Goal: Find specific page/section: Find specific page/section

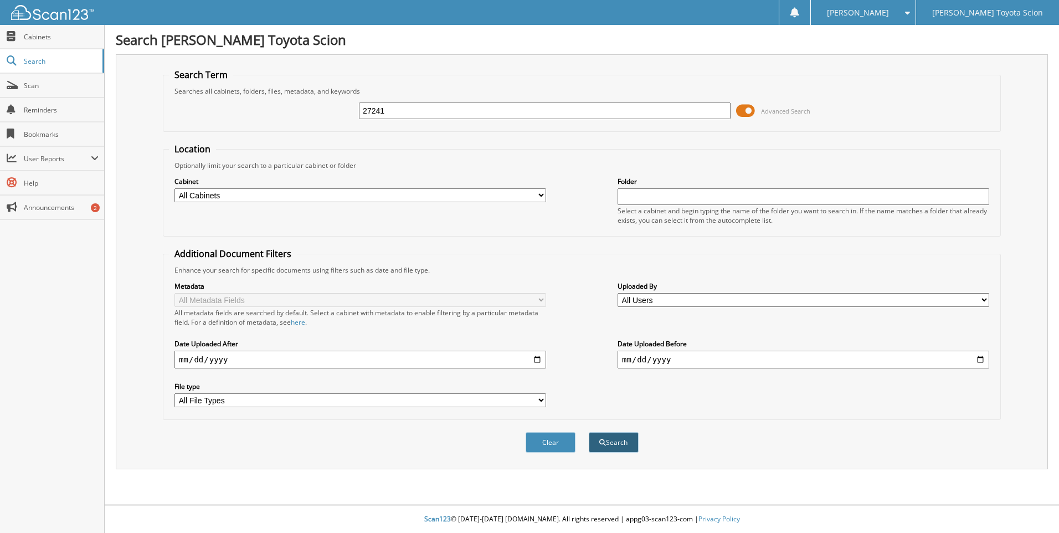
type input "27241"
click at [616, 450] on button "Search" at bounding box center [614, 442] width 50 height 21
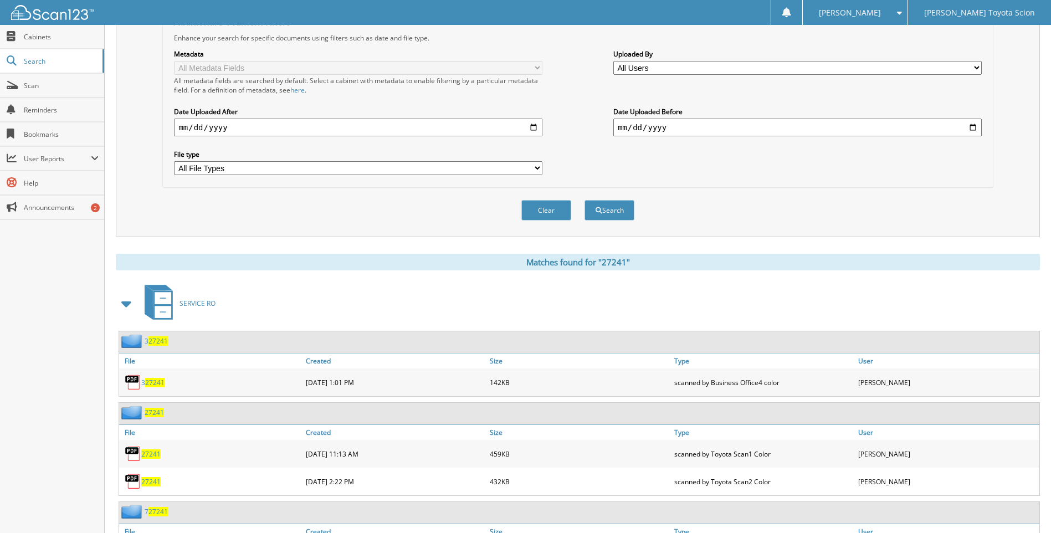
scroll to position [332, 0]
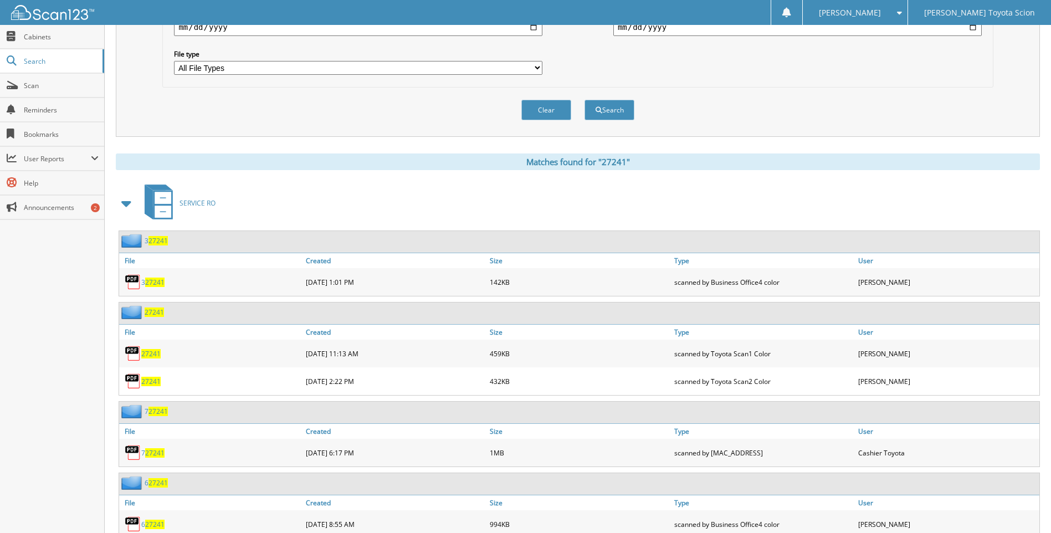
click at [125, 199] on span at bounding box center [127, 203] width 16 height 20
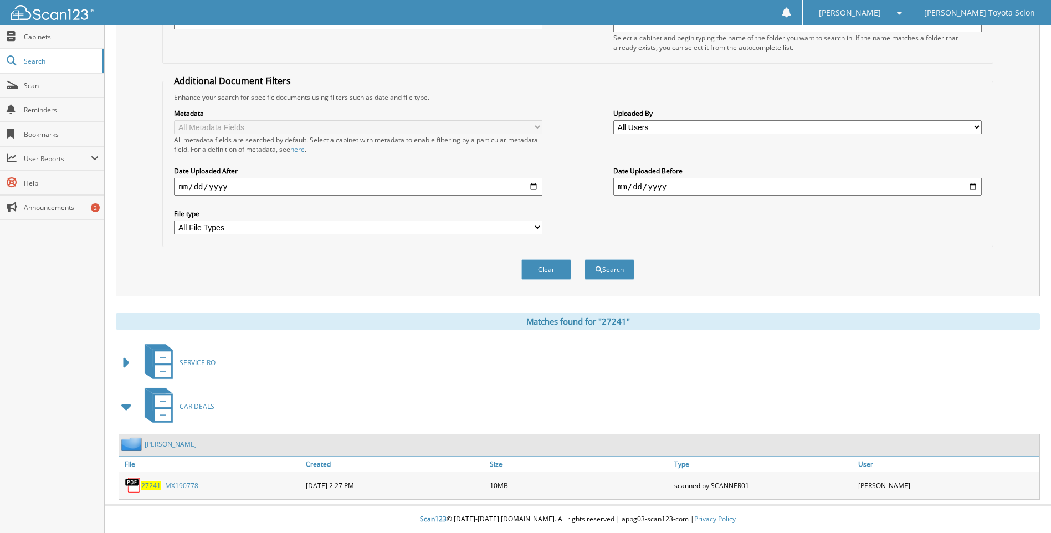
scroll to position [173, 0]
click at [151, 486] on span "27241" at bounding box center [150, 485] width 19 height 9
click at [72, 386] on div "Close Cabinets Search Scan Reminders Bookmarks User Reports" at bounding box center [52, 279] width 105 height 508
click at [37, 298] on div "Close Cabinets Search Scan Reminders Bookmarks User Reports" at bounding box center [52, 279] width 105 height 508
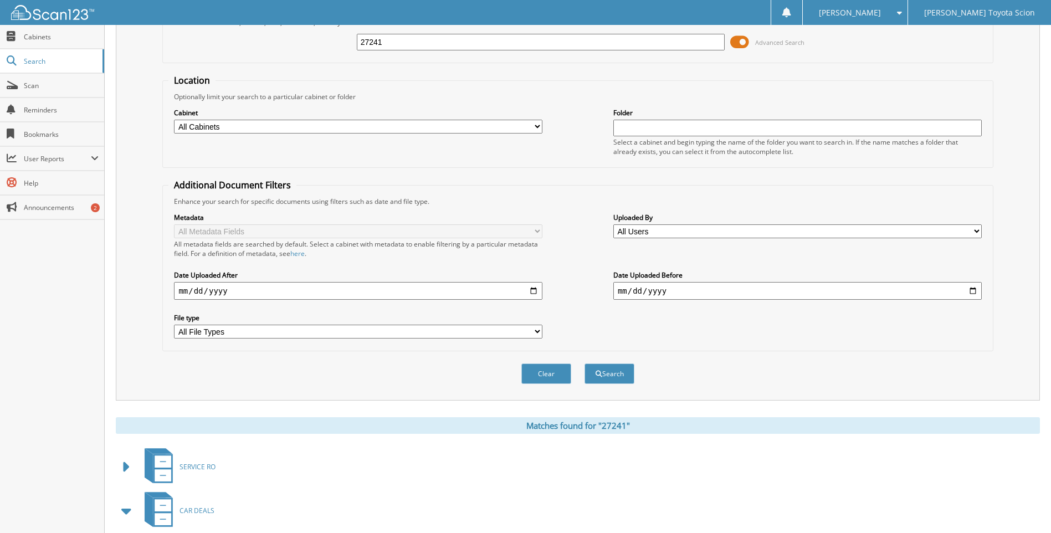
scroll to position [0, 0]
